Goal: Information Seeking & Learning: Check status

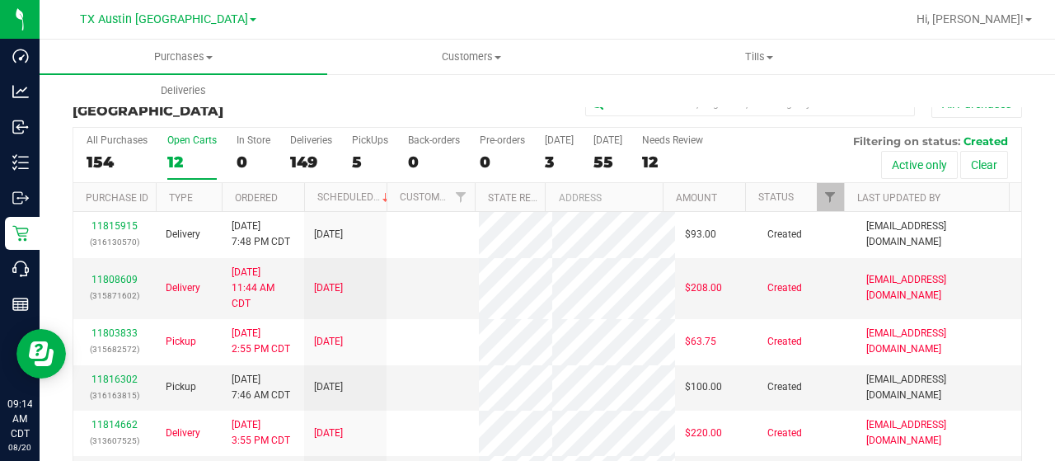
scroll to position [40, 0]
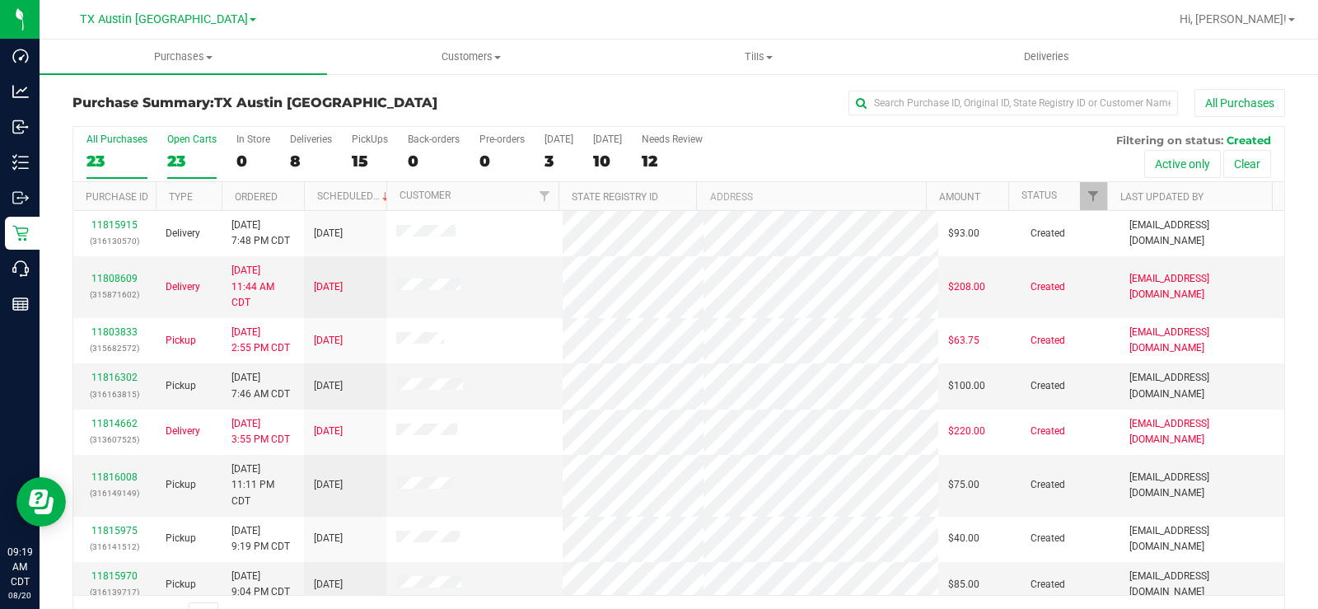
click at [175, 6] on label "Open Carts 23" at bounding box center [191, 155] width 49 height 45
click at [0, 0] on input "Open Carts 23" at bounding box center [0, 0] width 0 height 0
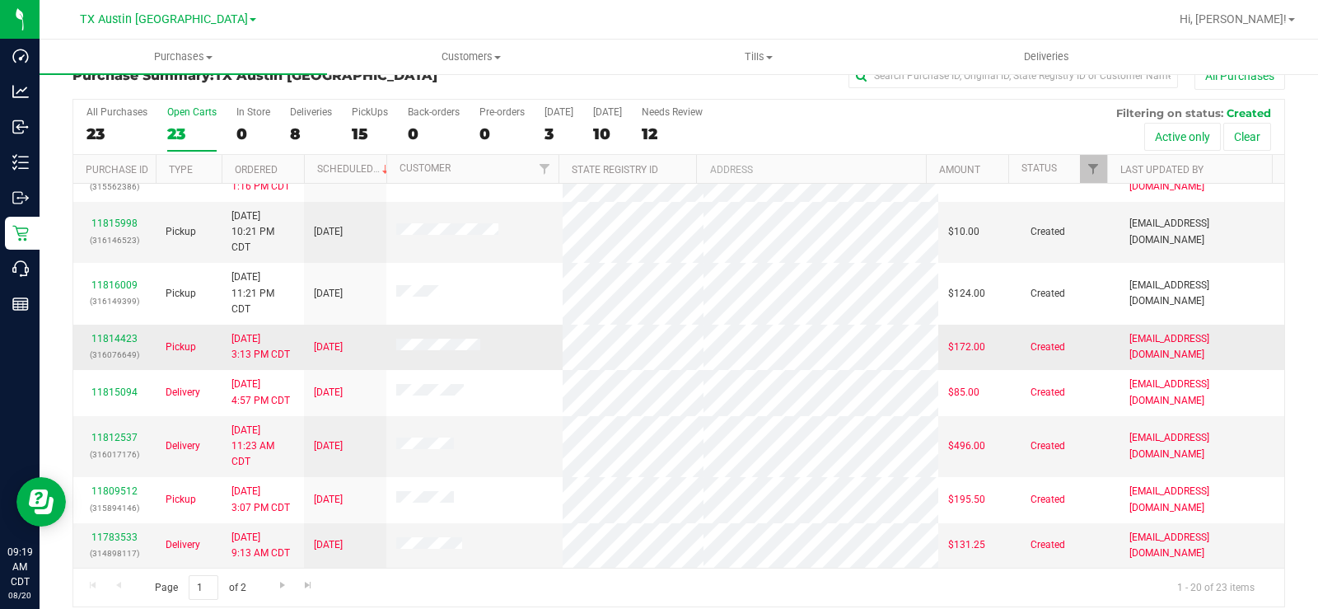
scroll to position [42, 0]
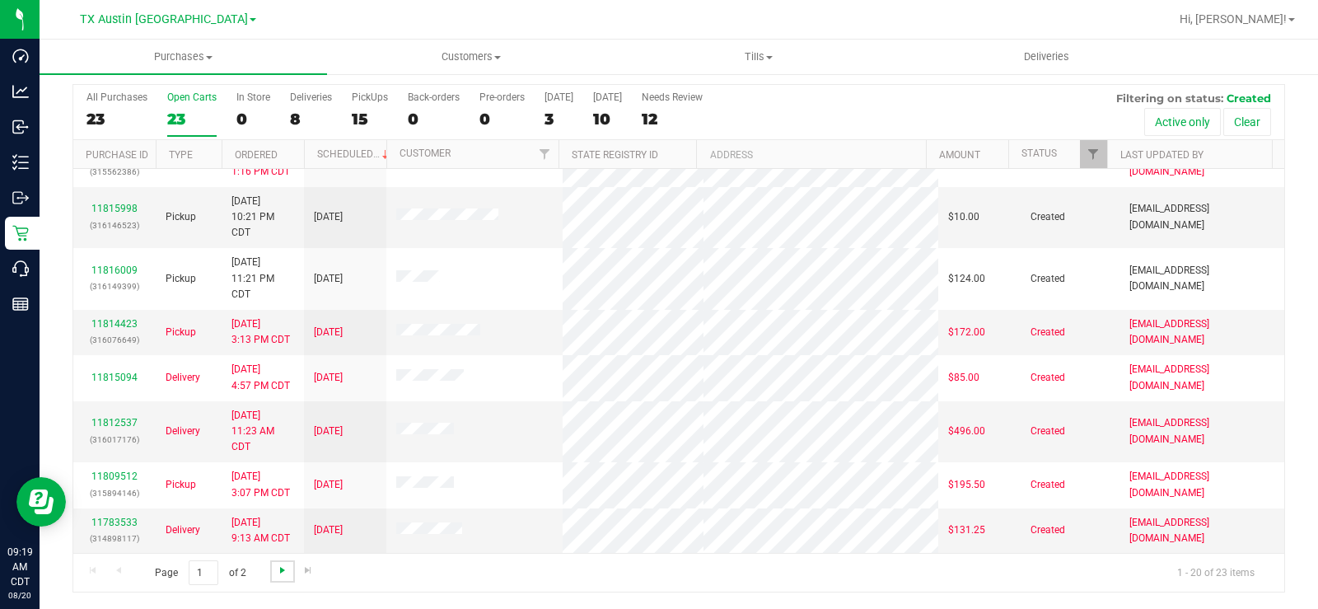
click at [281, 6] on span "Go to the next page" at bounding box center [282, 570] width 13 height 13
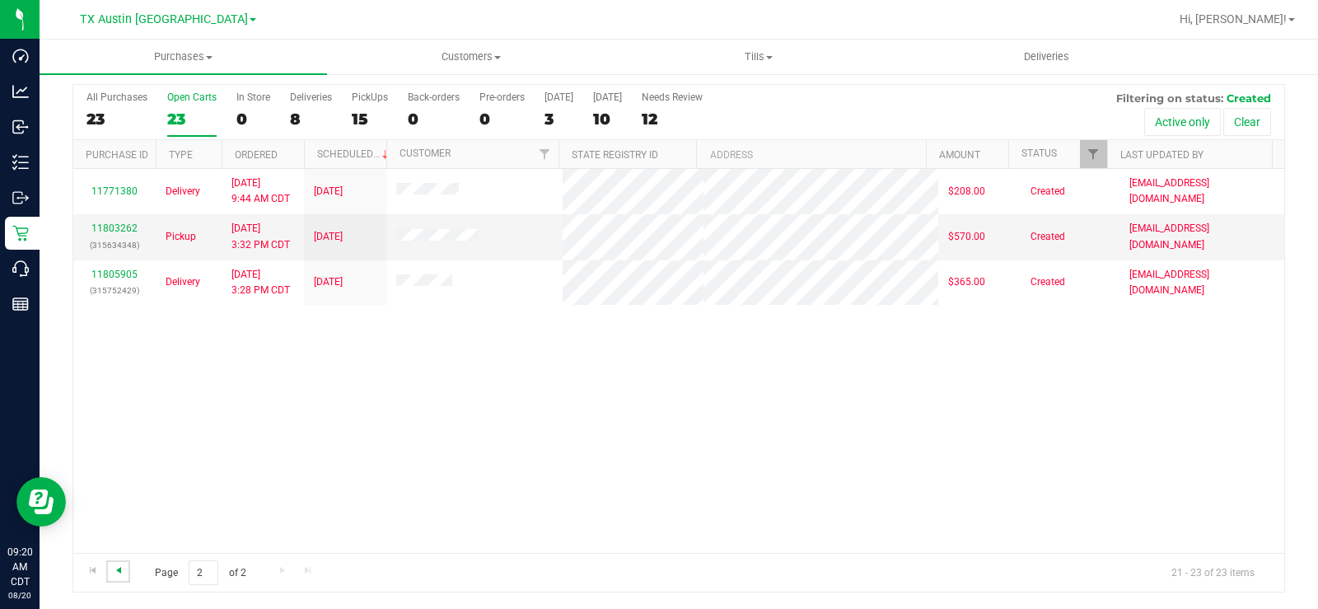
click at [120, 6] on span "Go to the previous page" at bounding box center [118, 570] width 13 height 13
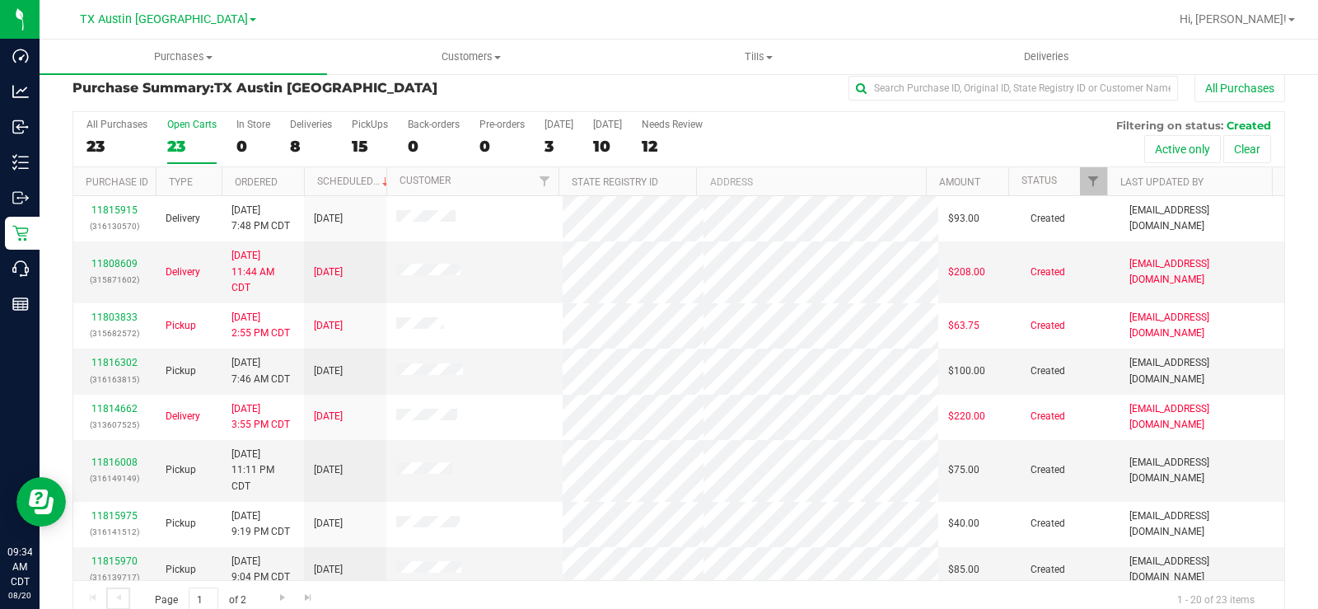
scroll to position [0, 0]
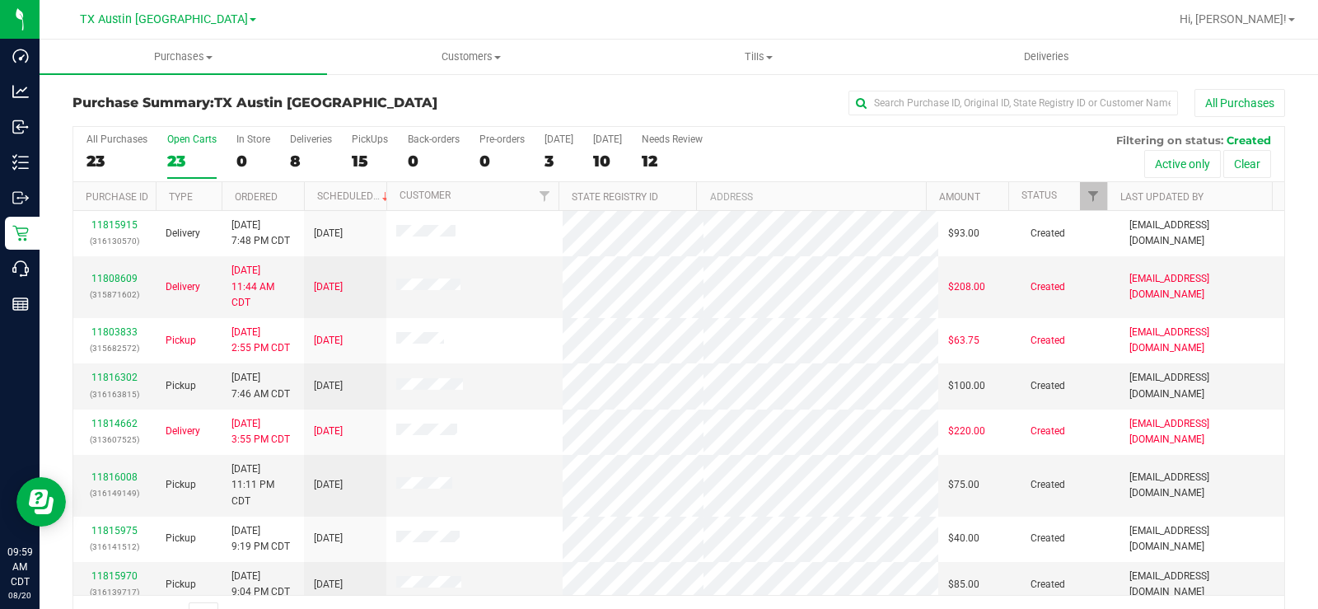
click at [171, 6] on label "Open Carts 23" at bounding box center [191, 155] width 49 height 45
click at [0, 0] on input "Open Carts 23" at bounding box center [0, 0] width 0 height 0
click at [187, 6] on label "Open Carts 23" at bounding box center [191, 155] width 49 height 45
click at [0, 0] on input "Open Carts 23" at bounding box center [0, 0] width 0 height 0
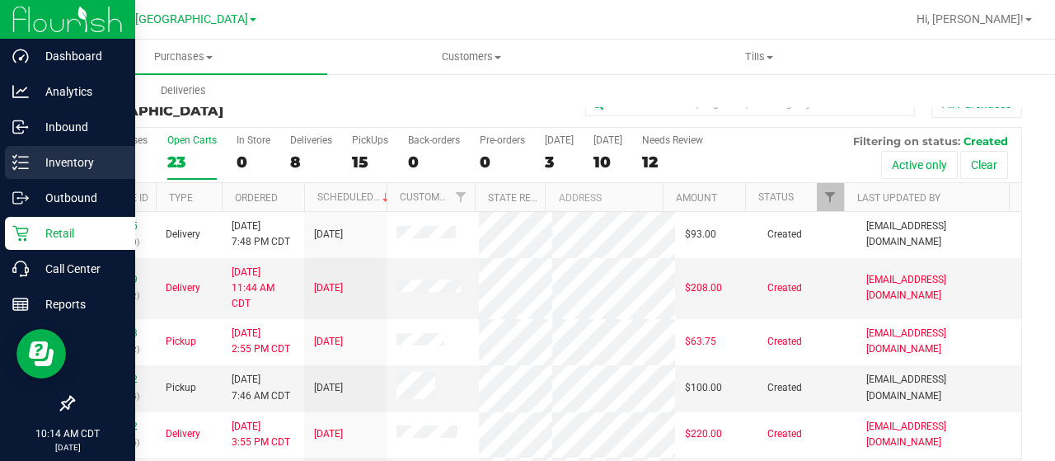
click at [54, 6] on div "Inventory" at bounding box center [70, 162] width 130 height 33
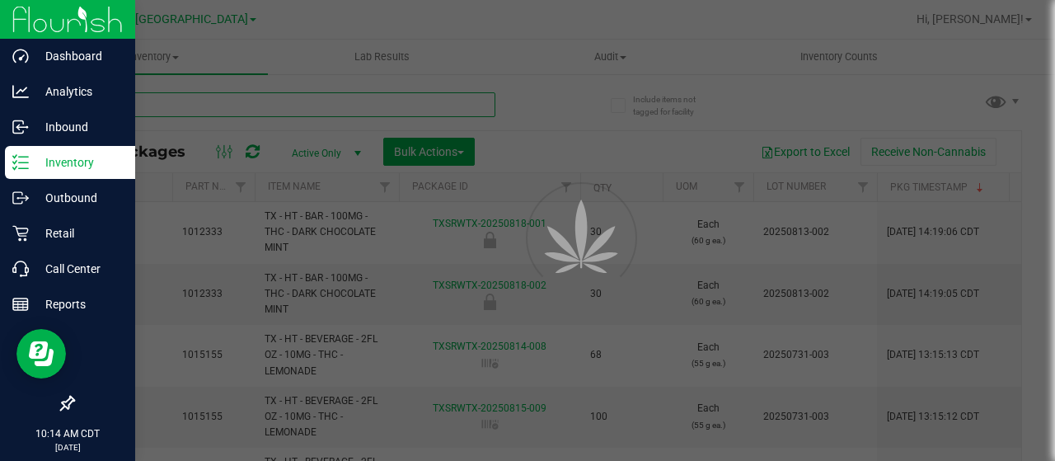
click at [171, 6] on input "text" at bounding box center [284, 104] width 423 height 25
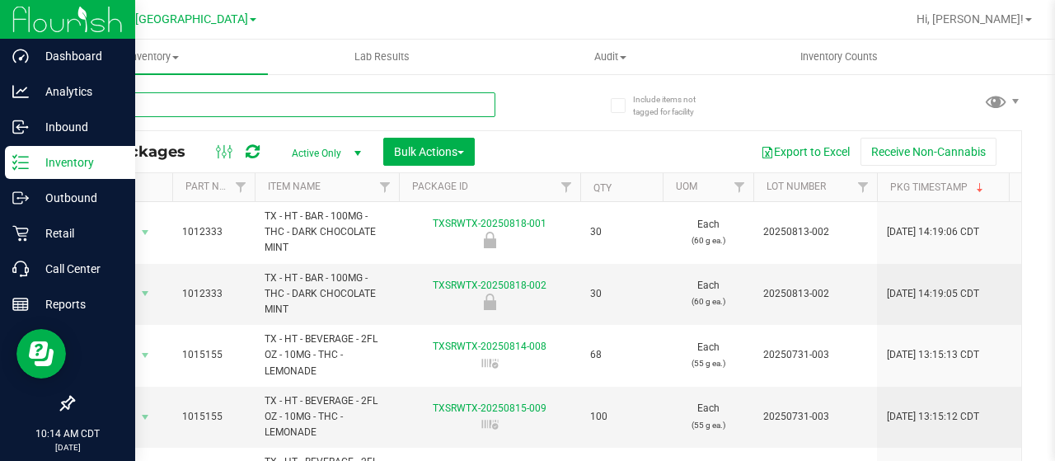
click at [171, 6] on input "text" at bounding box center [284, 104] width 423 height 25
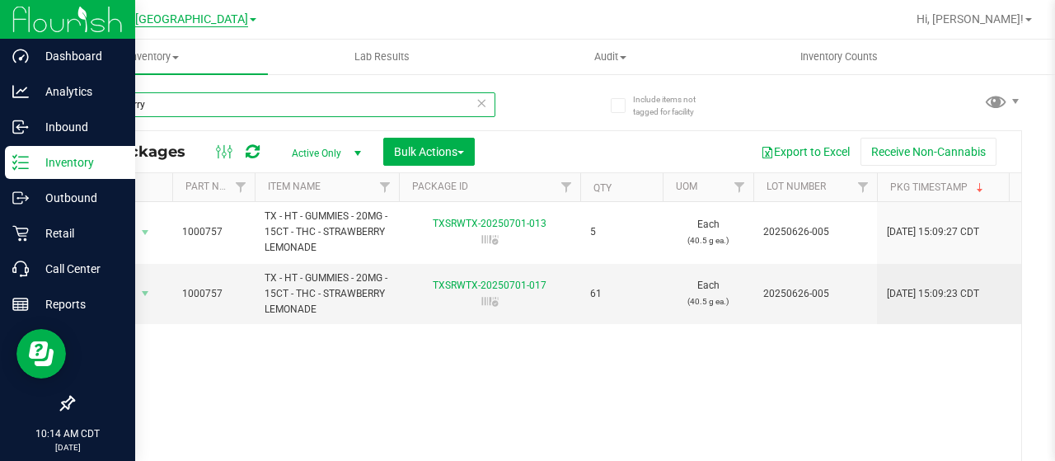
type input "strawberry"
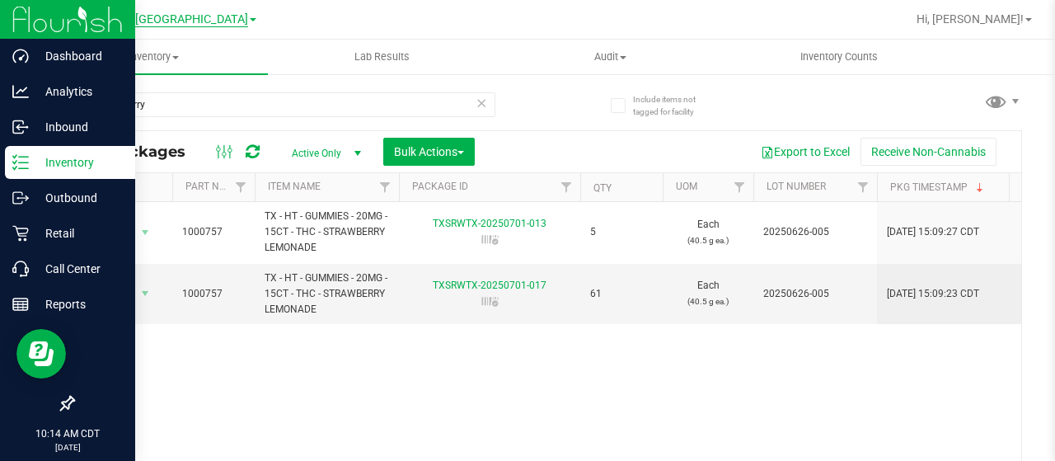
click at [156, 6] on span "TX Austin [GEOGRAPHIC_DATA]" at bounding box center [164, 19] width 168 height 15
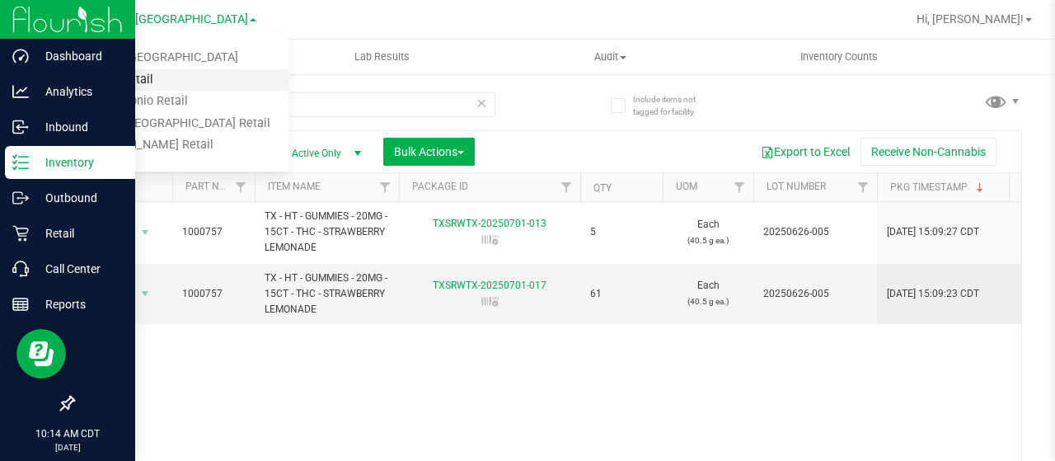
click at [135, 6] on link "TX Plano Retail" at bounding box center [168, 80] width 241 height 22
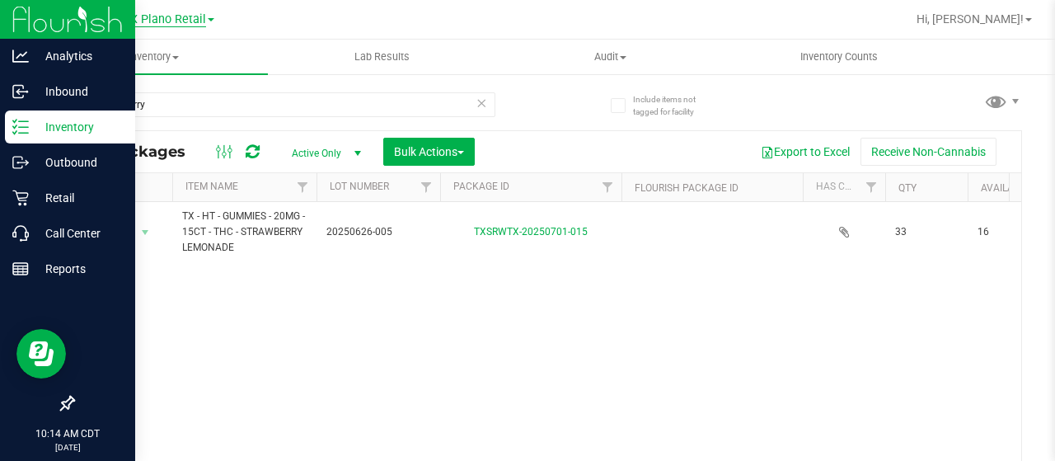
click at [147, 6] on span "TX Plano Retail" at bounding box center [164, 19] width 83 height 15
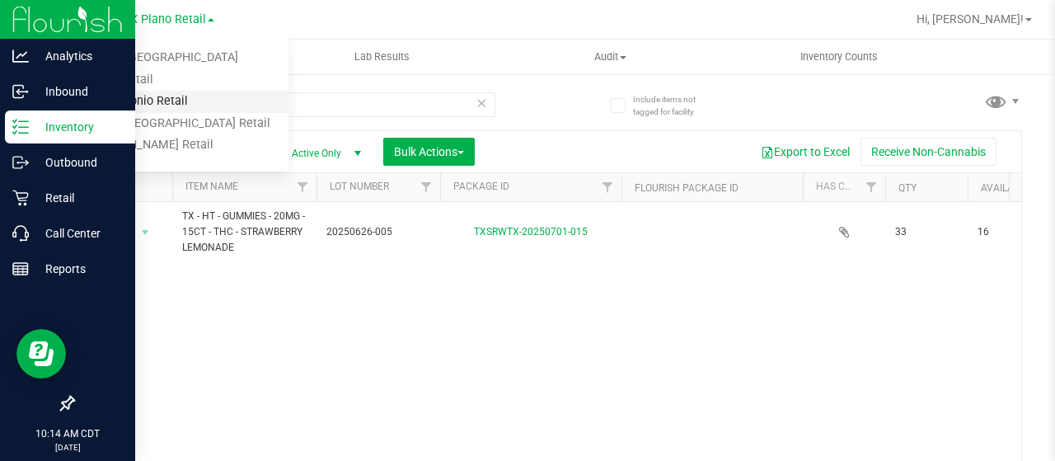
click at [117, 6] on link "TX San Antonio Retail" at bounding box center [168, 102] width 241 height 22
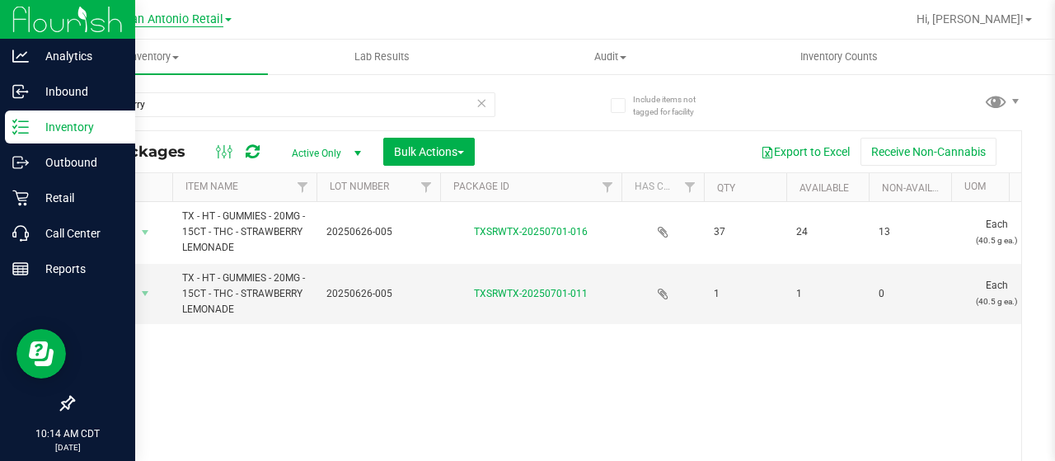
click at [160, 6] on span "TX San Antonio Retail" at bounding box center [164, 19] width 118 height 15
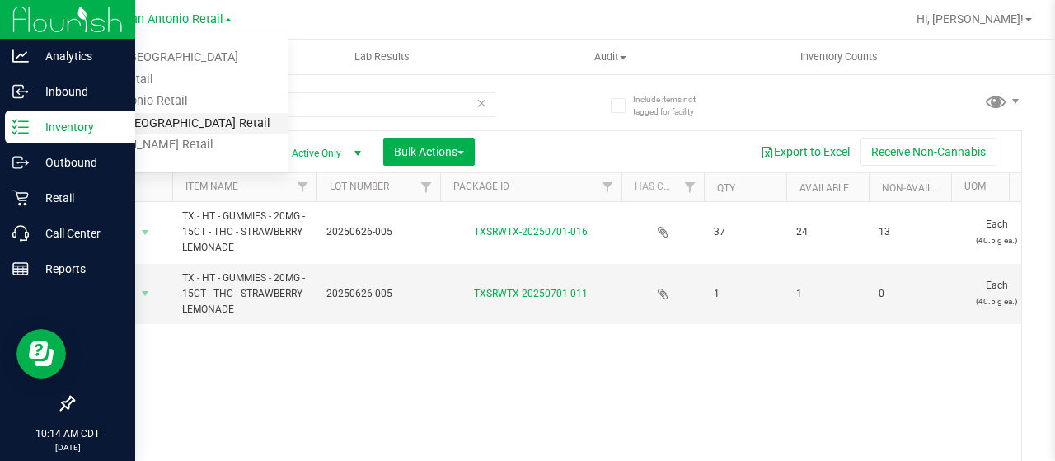
click at [145, 6] on link "TX South-[GEOGRAPHIC_DATA] Retail" at bounding box center [168, 124] width 241 height 22
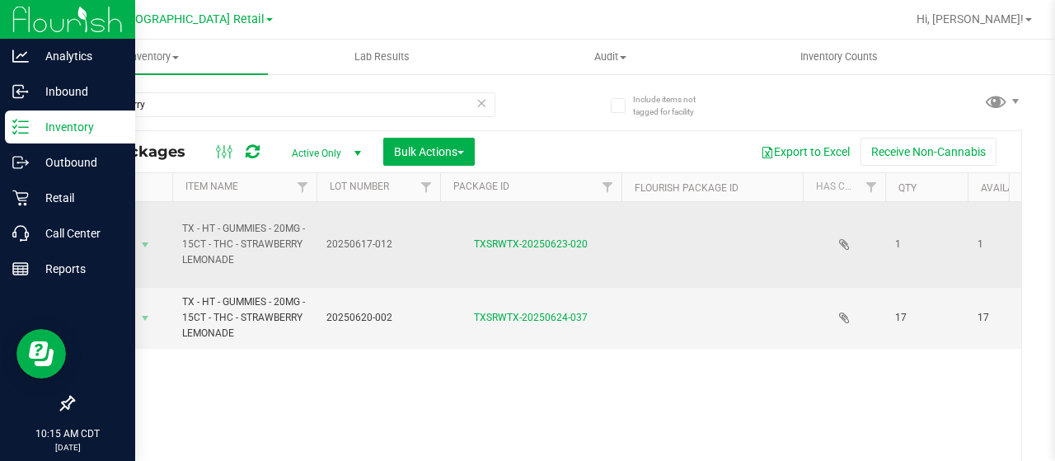
click at [416, 6] on td "TXSRWTX-20250623-020" at bounding box center [530, 245] width 181 height 86
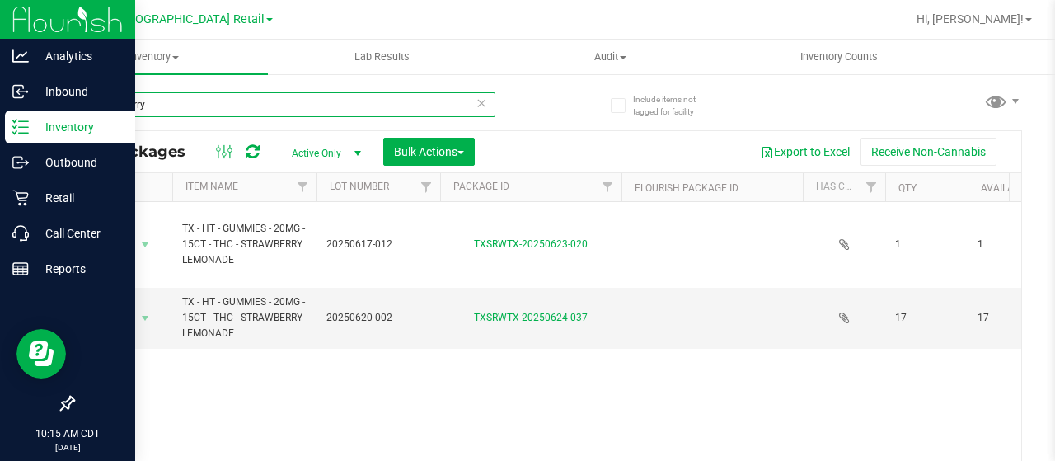
click at [197, 6] on input "strawberry" at bounding box center [284, 104] width 423 height 25
type input "s"
